Goal: Task Accomplishment & Management: Use online tool/utility

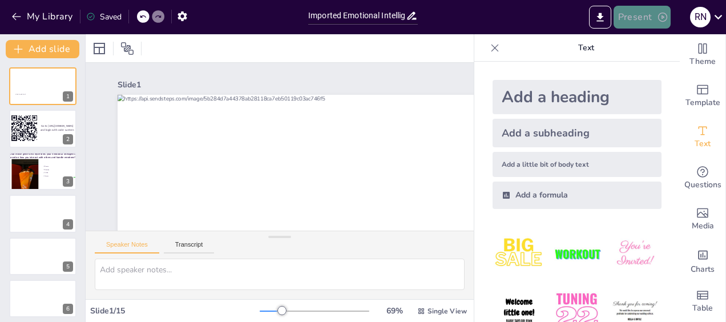
click at [635, 19] on button "Present" at bounding box center [641, 17] width 57 height 23
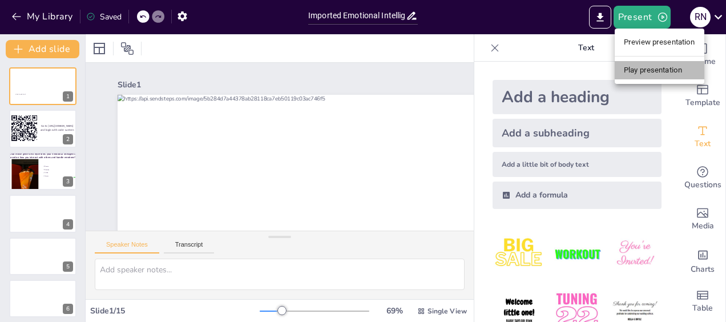
click at [658, 74] on li "Play presentation" at bounding box center [659, 70] width 90 height 18
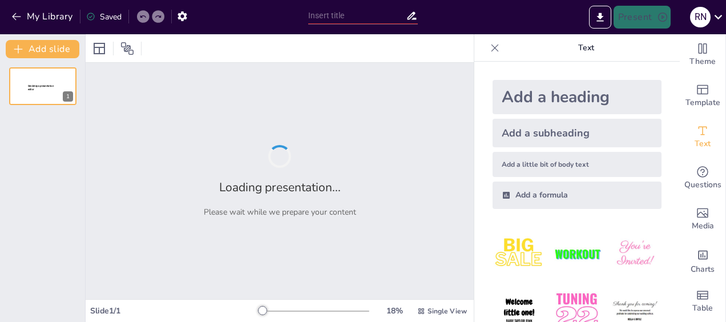
type input "Imported Emotional Intelligence Workshop deck [DATE].pptx"
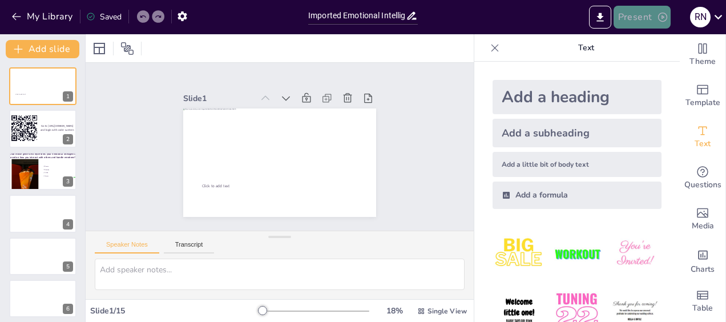
click at [640, 23] on button "Present" at bounding box center [641, 17] width 57 height 23
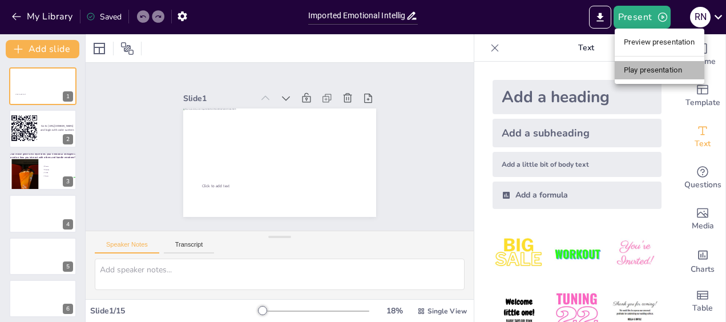
click at [643, 74] on li "Play presentation" at bounding box center [659, 70] width 90 height 18
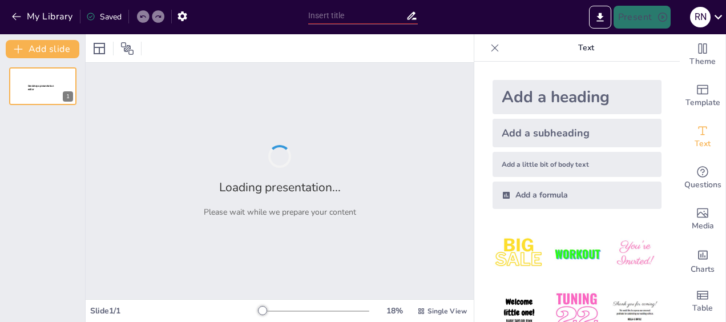
type input "Imported Emotional Intelligence Workshop deck [DATE].pptx"
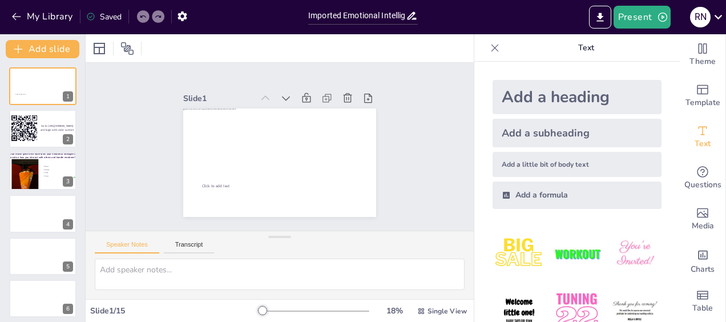
scroll to position [9, 0]
click at [18, 15] on icon "button" at bounding box center [16, 16] width 11 height 11
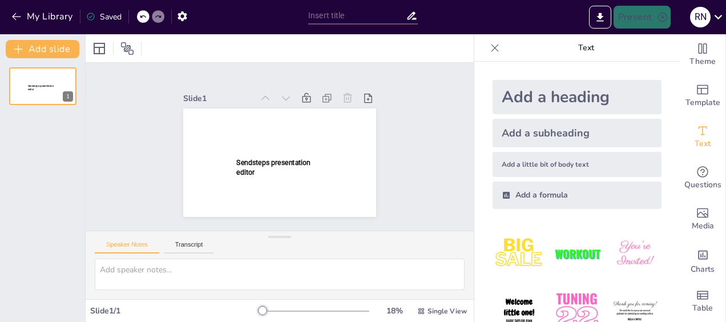
type input "Imported Emotional Intelligence Workshop deck [DATE].pptx"
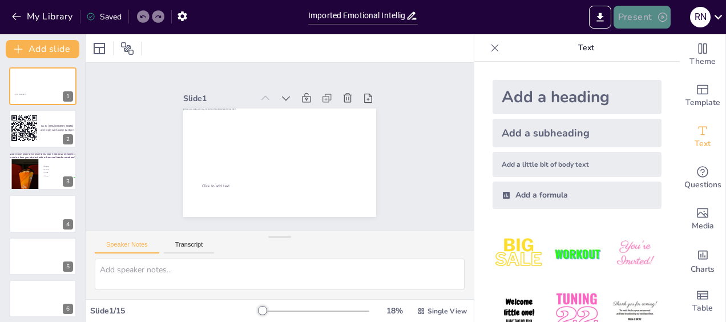
click at [646, 17] on button "Present" at bounding box center [641, 17] width 57 height 23
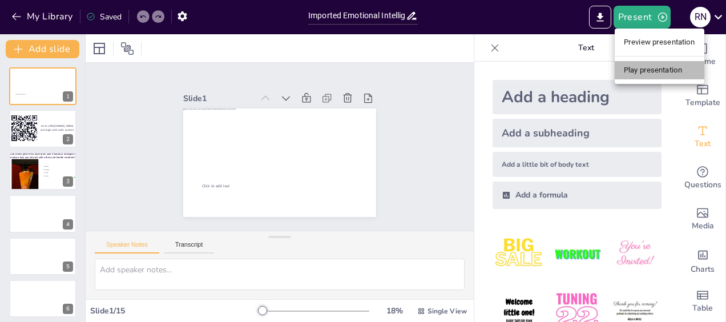
click at [648, 66] on li "Play presentation" at bounding box center [659, 70] width 90 height 18
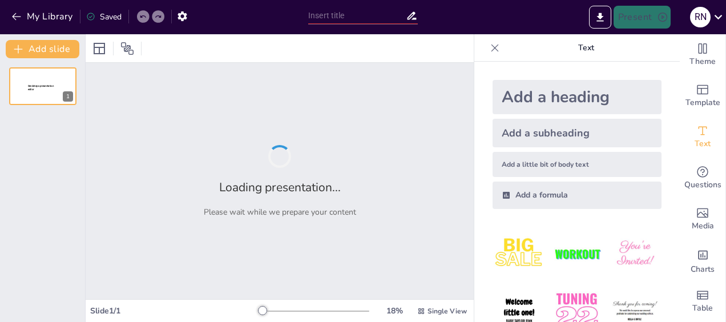
type input "Imported Emotional Intelligence Workshop deck [DATE].pptx"
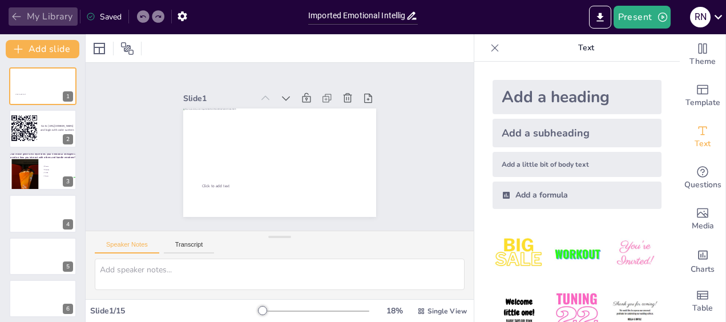
click at [23, 18] on button "My Library" at bounding box center [43, 16] width 69 height 18
